Goal: Navigation & Orientation: Find specific page/section

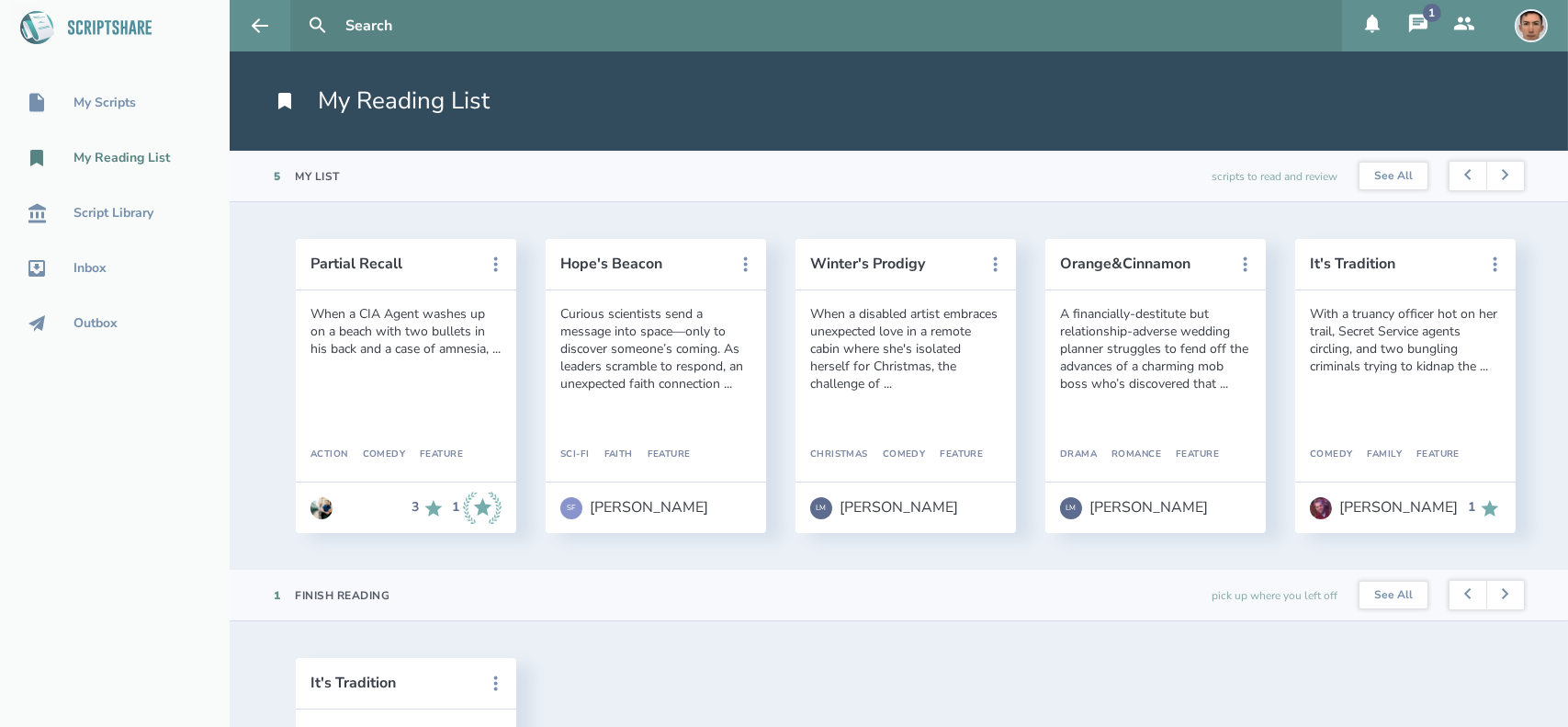
click at [1424, 25] on icon at bounding box center [1418, 23] width 19 height 19
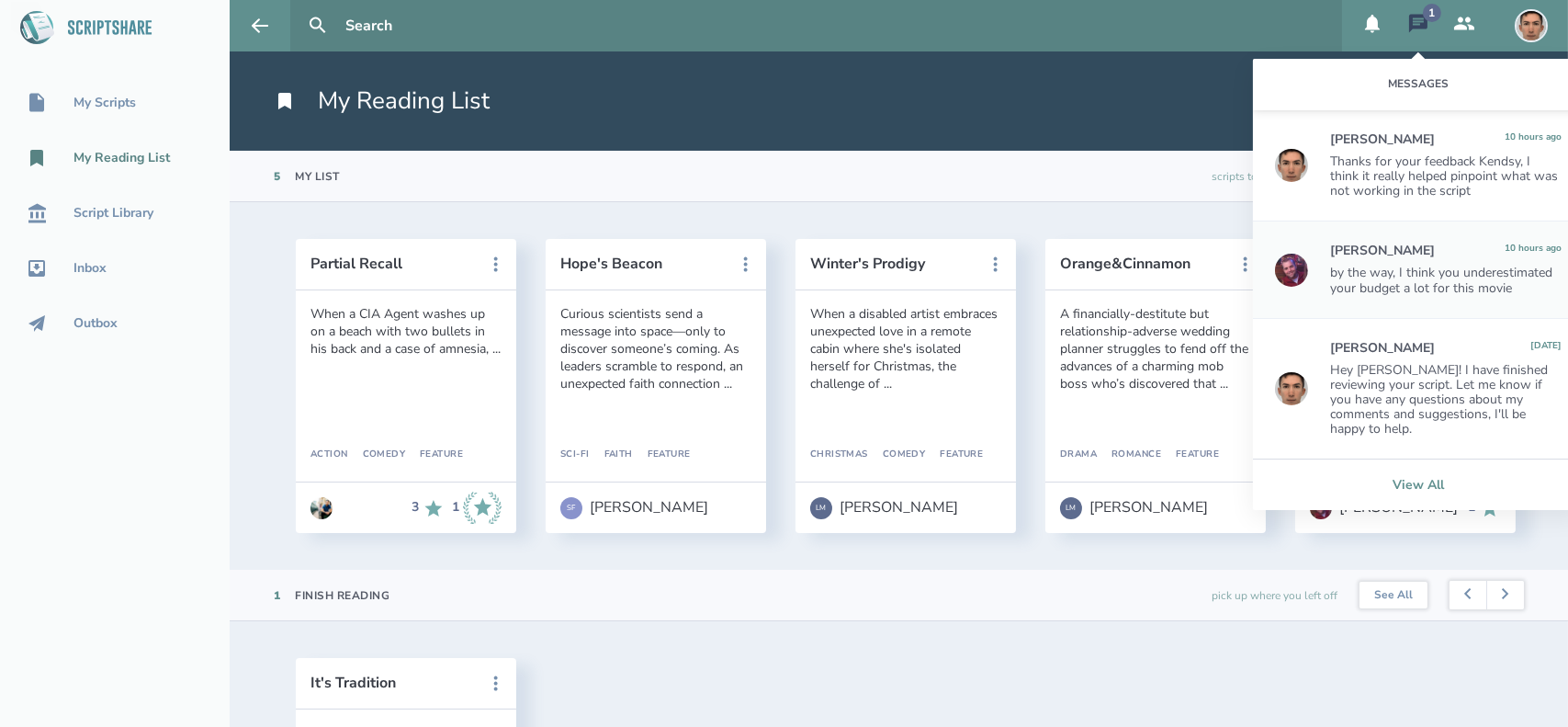
click at [1414, 474] on link "View All" at bounding box center [1418, 484] width 331 height 51
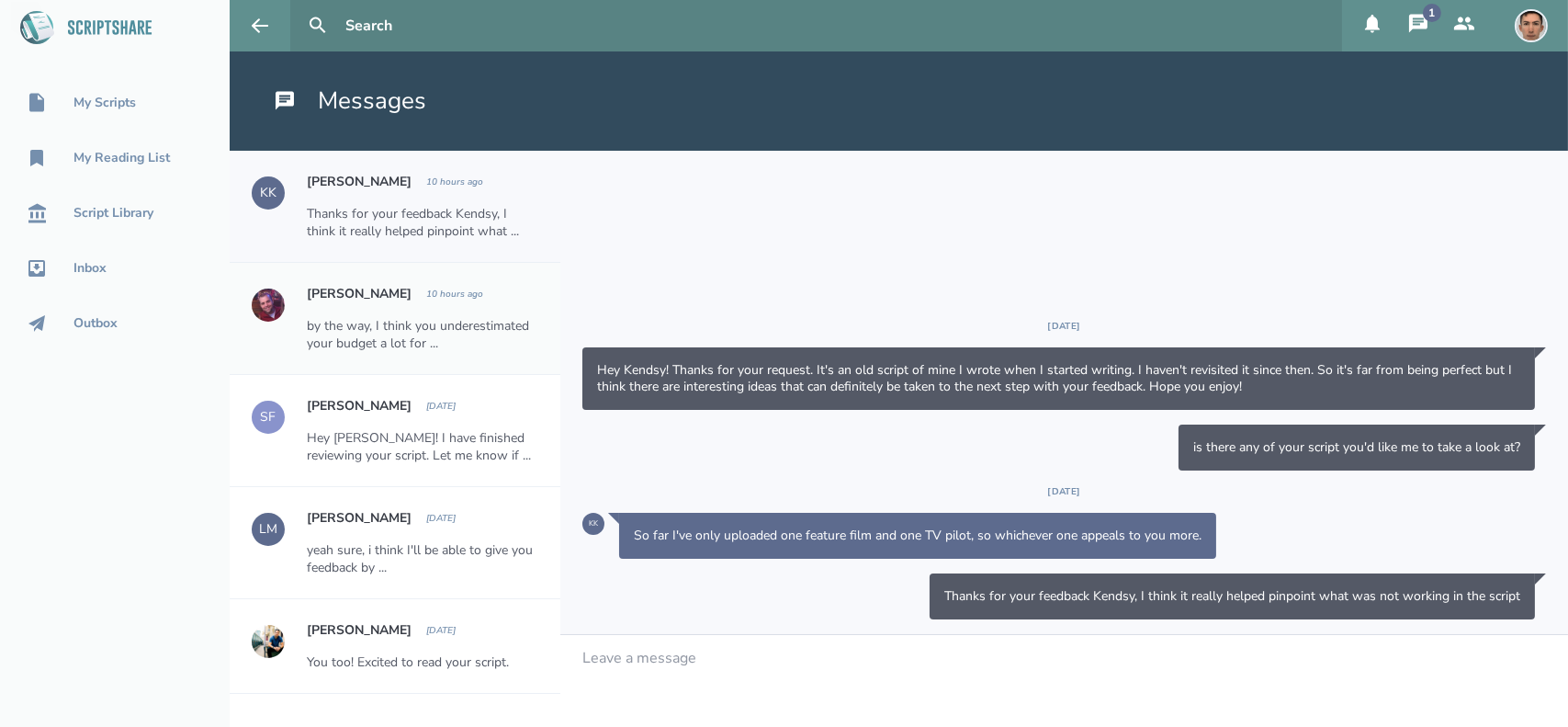
click at [1438, 22] on button "1" at bounding box center [1418, 25] width 46 height 51
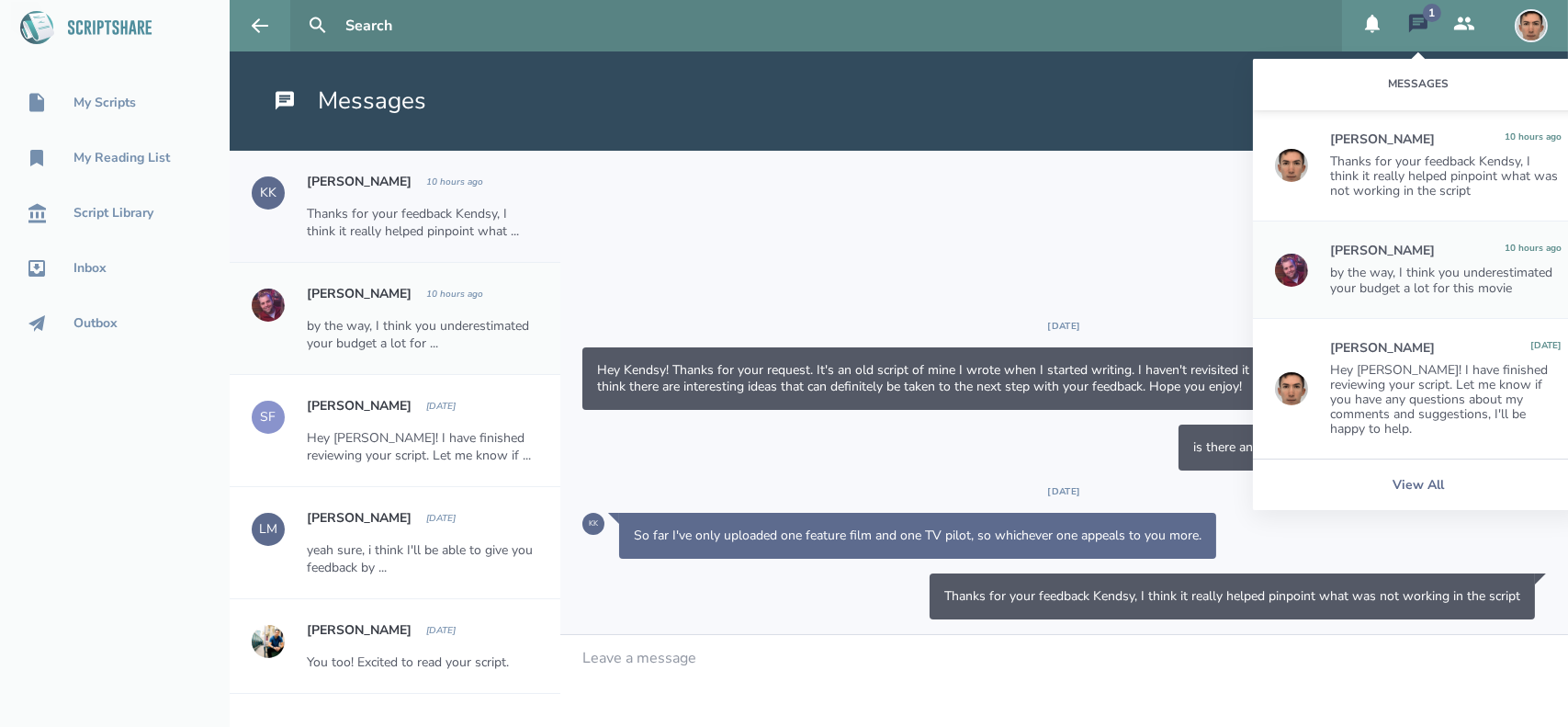
click at [1438, 22] on button "1" at bounding box center [1418, 25] width 46 height 51
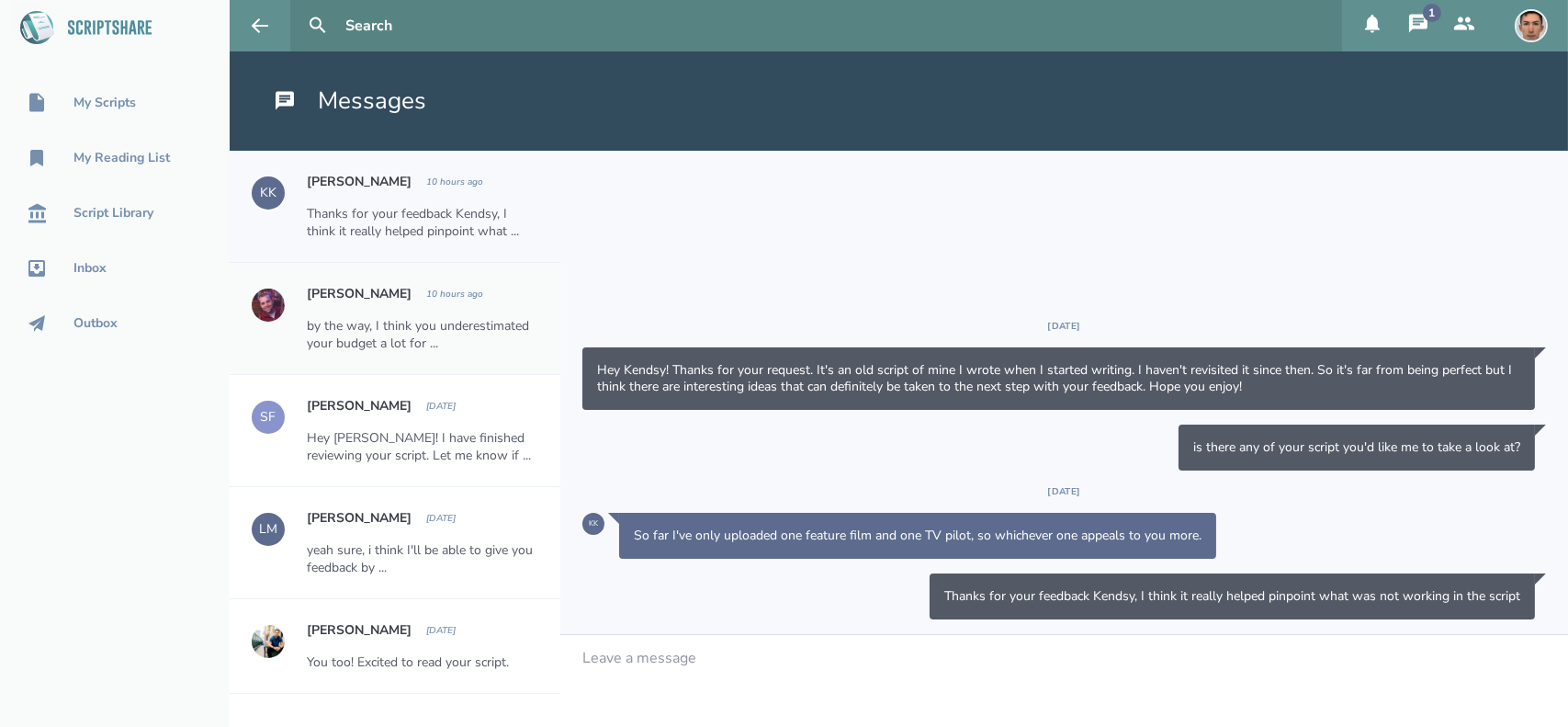
click at [383, 224] on div "Thanks for your feedback Kendsy, I think it really helped pinpoint what ..." at bounding box center [422, 222] width 231 height 35
click at [638, 649] on div at bounding box center [1065, 658] width 963 height 17
click at [1370, 29] on icon at bounding box center [1372, 24] width 15 height 19
click at [1421, 13] on icon at bounding box center [1418, 24] width 22 height 22
click at [849, 37] on input "text" at bounding box center [835, 25] width 996 height 51
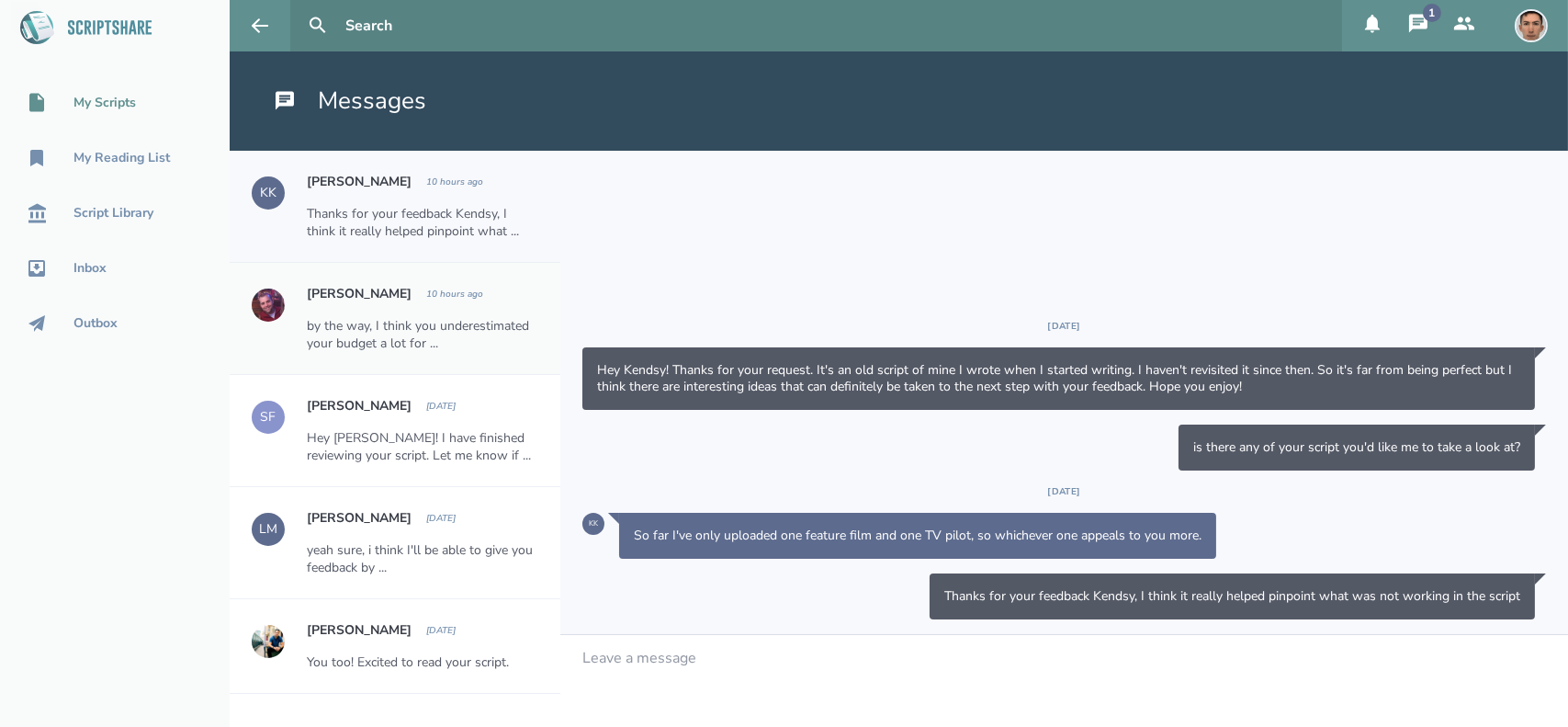
click at [121, 108] on div "My Scripts" at bounding box center [105, 103] width 63 height 15
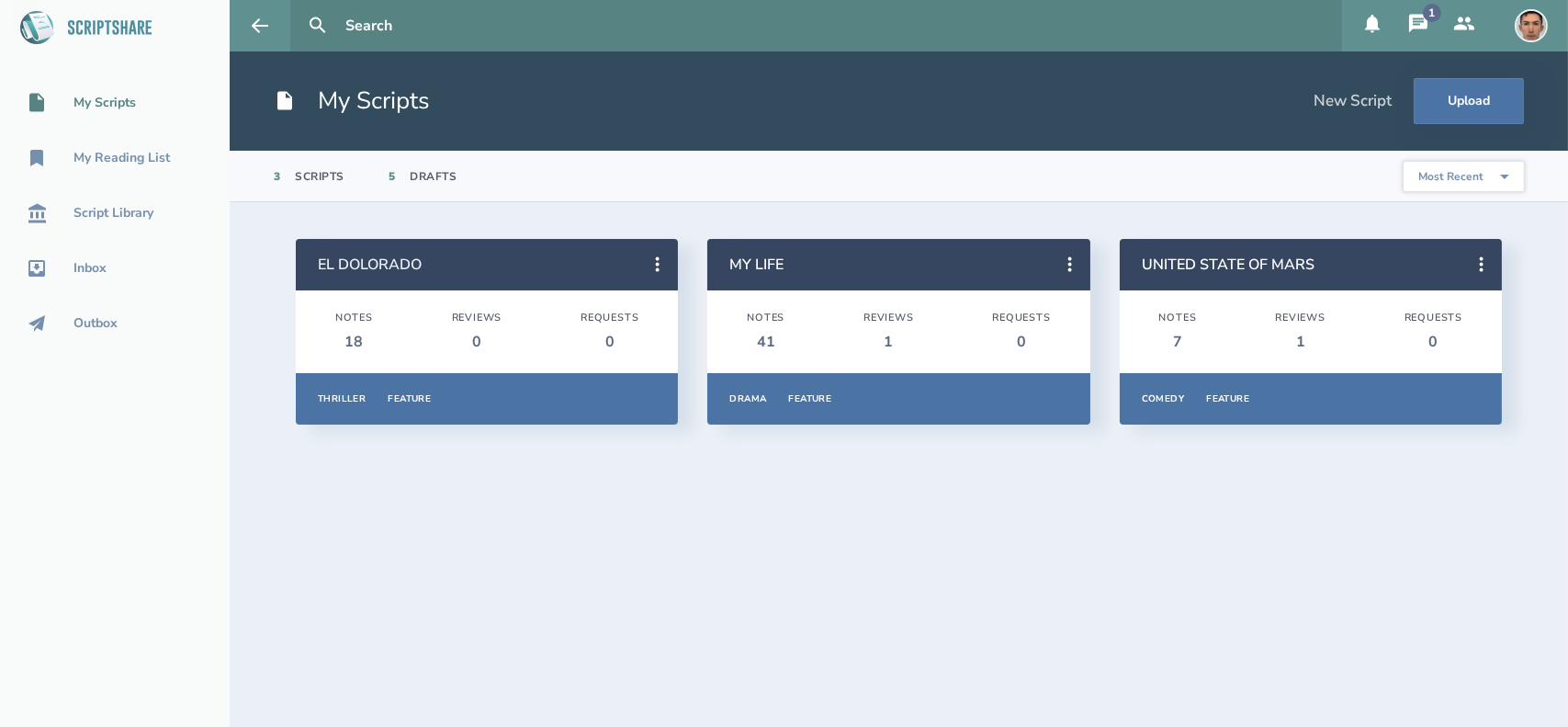
click at [383, 268] on link "EL DOLORADO" at bounding box center [370, 265] width 104 height 21
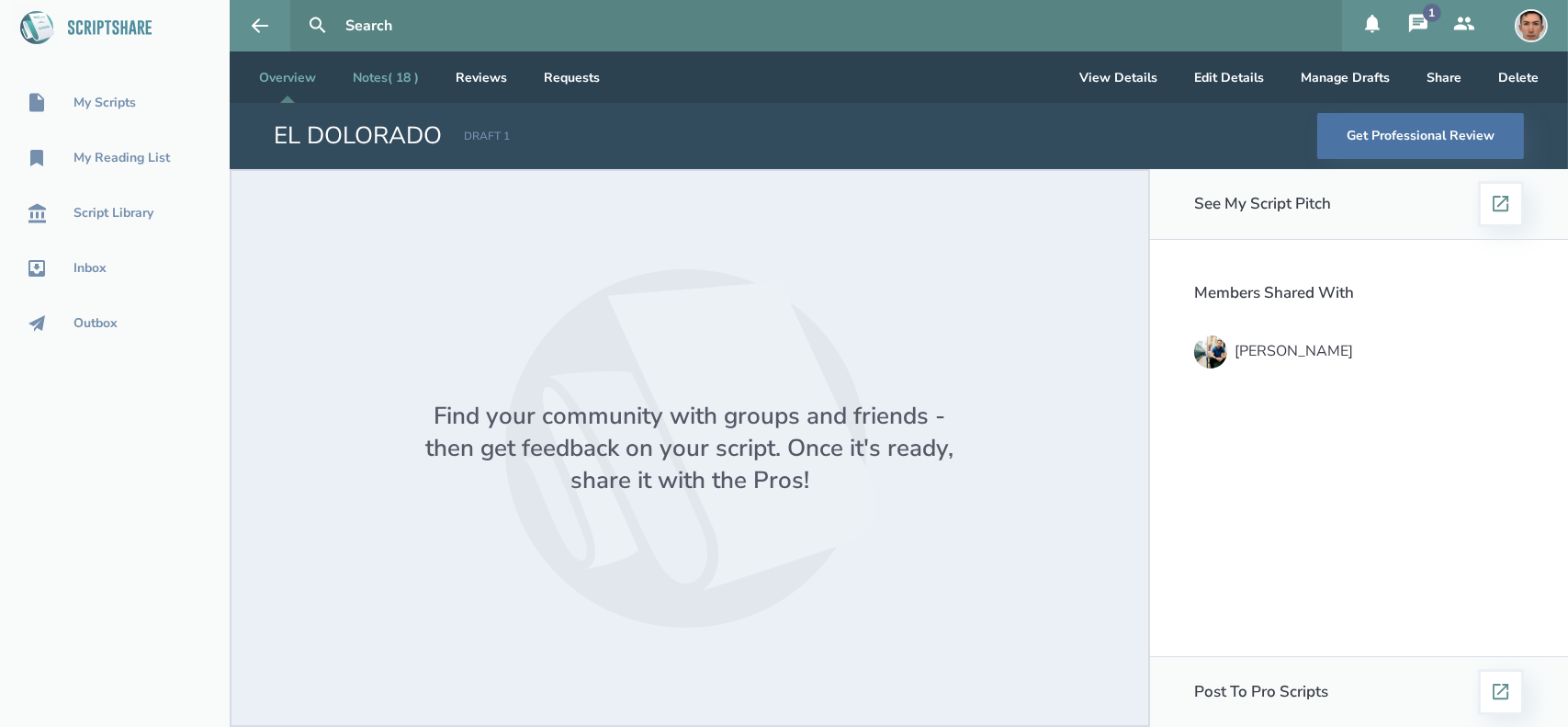
click at [374, 51] on link "Notes ( 18 )" at bounding box center [385, 77] width 95 height 51
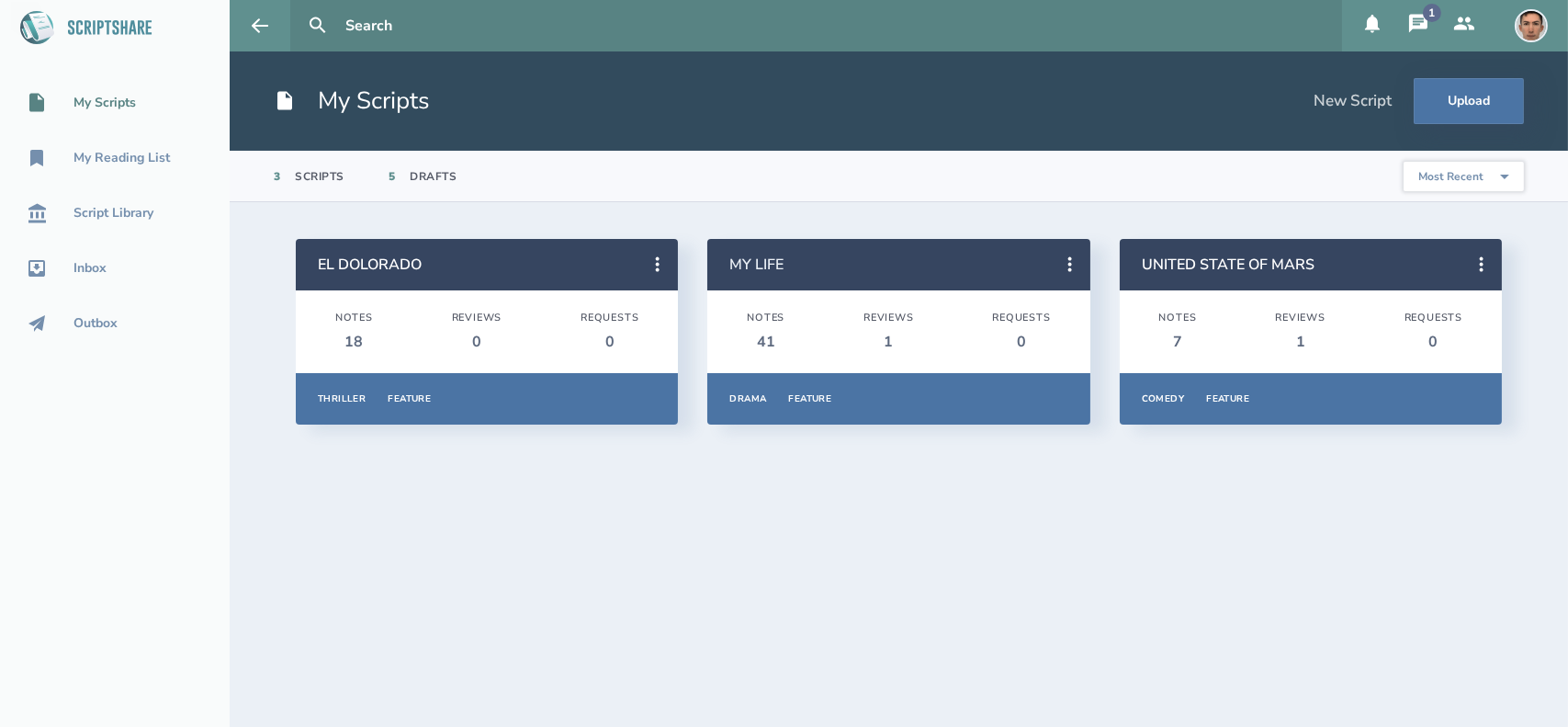
click at [776, 259] on link "MY LIFE" at bounding box center [757, 265] width 54 height 21
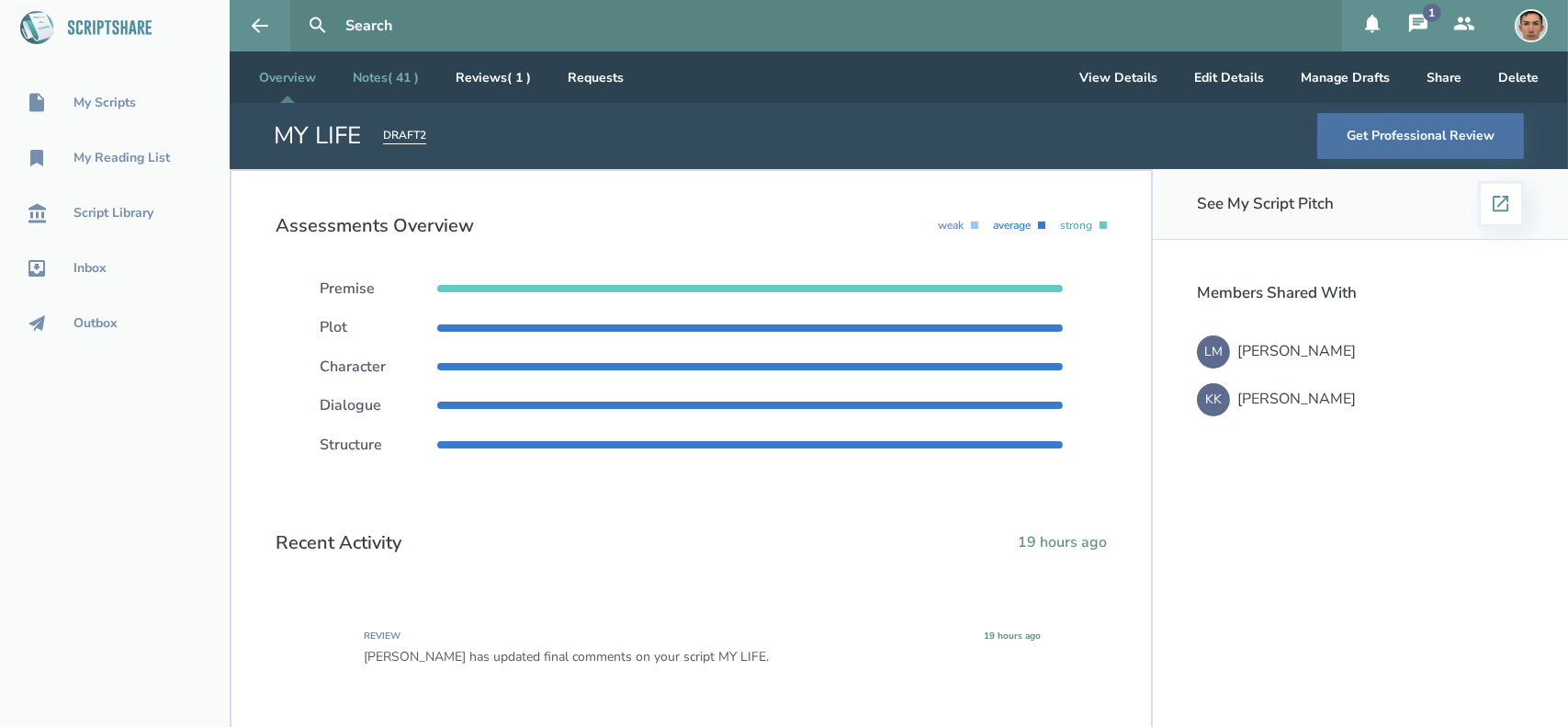
click at [389, 80] on link "Notes ( 41 )" at bounding box center [385, 77] width 95 height 51
